Goal: Find specific page/section: Locate a particular part of the current website

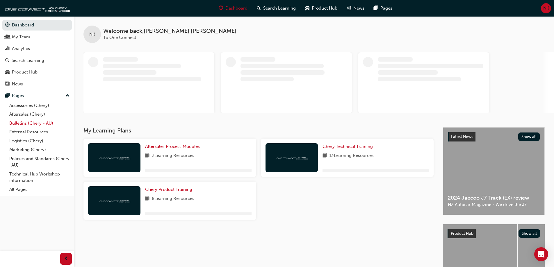
click at [32, 121] on link "Bulletins (Chery - AU)" at bounding box center [39, 123] width 65 height 9
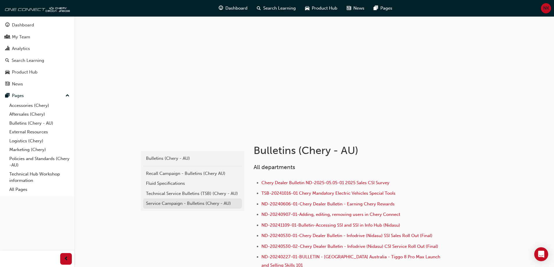
click at [215, 200] on link "Service Campaign - Bulletins (Chery - AU)" at bounding box center [192, 203] width 99 height 10
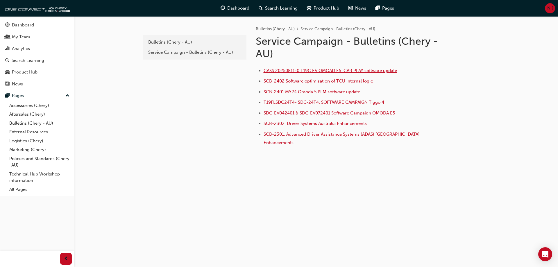
click at [341, 68] on span "CASS 20250811-0 T19C EV OMOAD E5 CAR PLAY software update" at bounding box center [330, 70] width 133 height 5
